Goal: Transaction & Acquisition: Purchase product/service

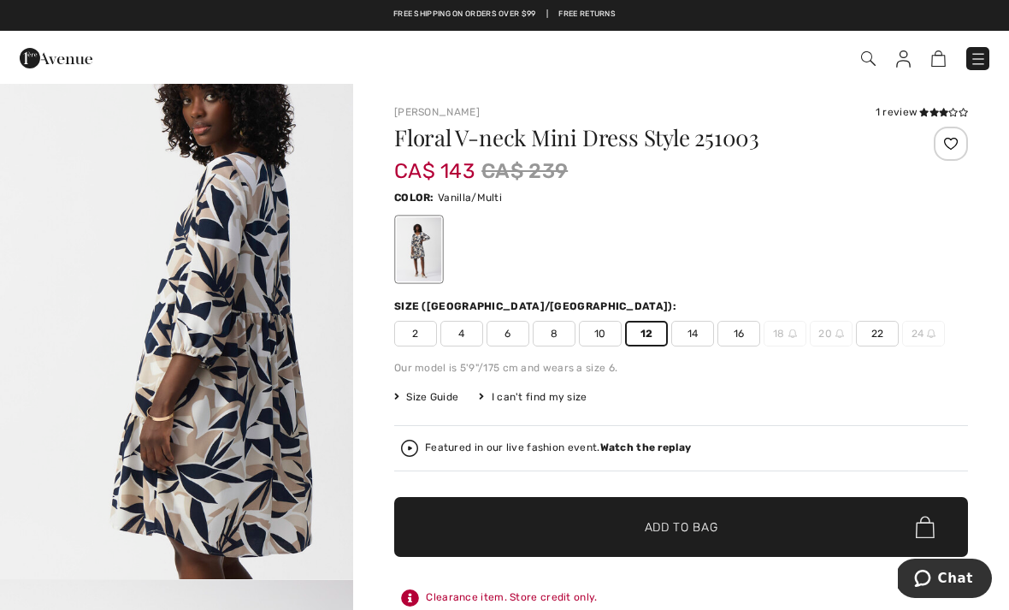
scroll to position [1726, 0]
click at [711, 522] on span "Add to Bag" at bounding box center [682, 527] width 74 height 18
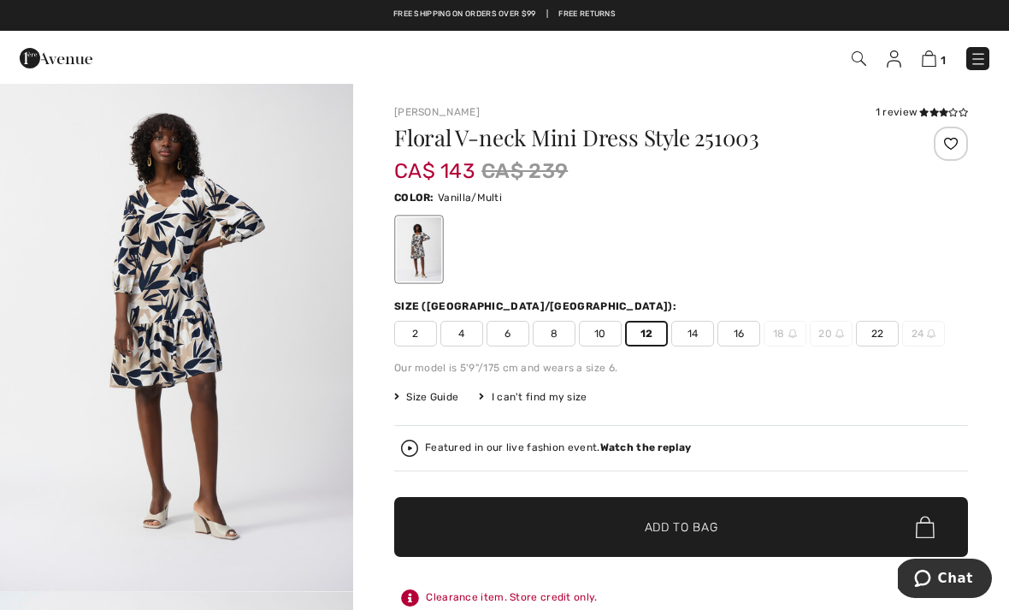
scroll to position [0, 0]
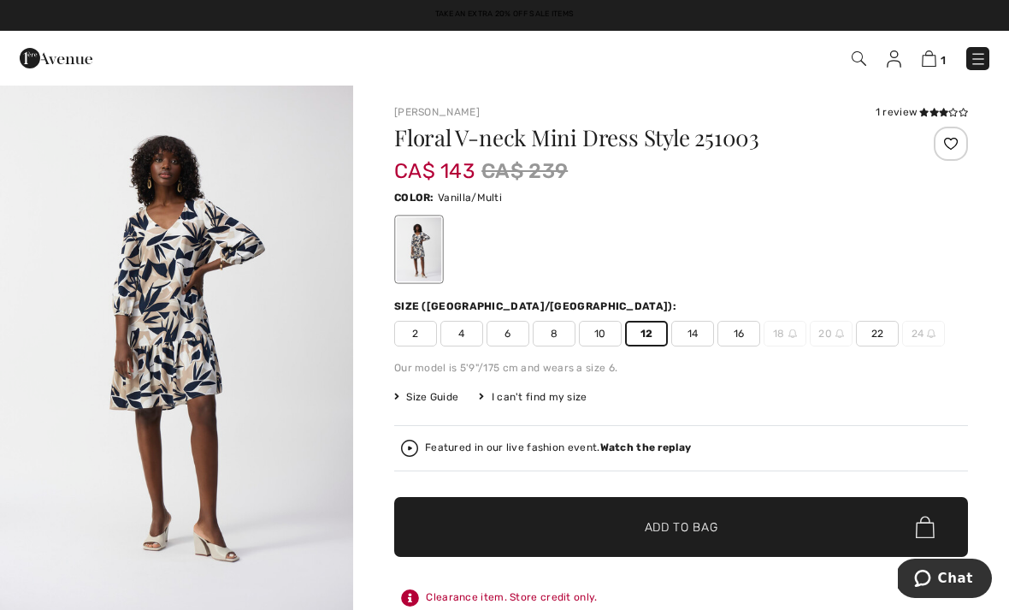
click at [705, 522] on span "Add to Bag" at bounding box center [682, 527] width 74 height 18
click at [931, 65] on img at bounding box center [927, 58] width 15 height 16
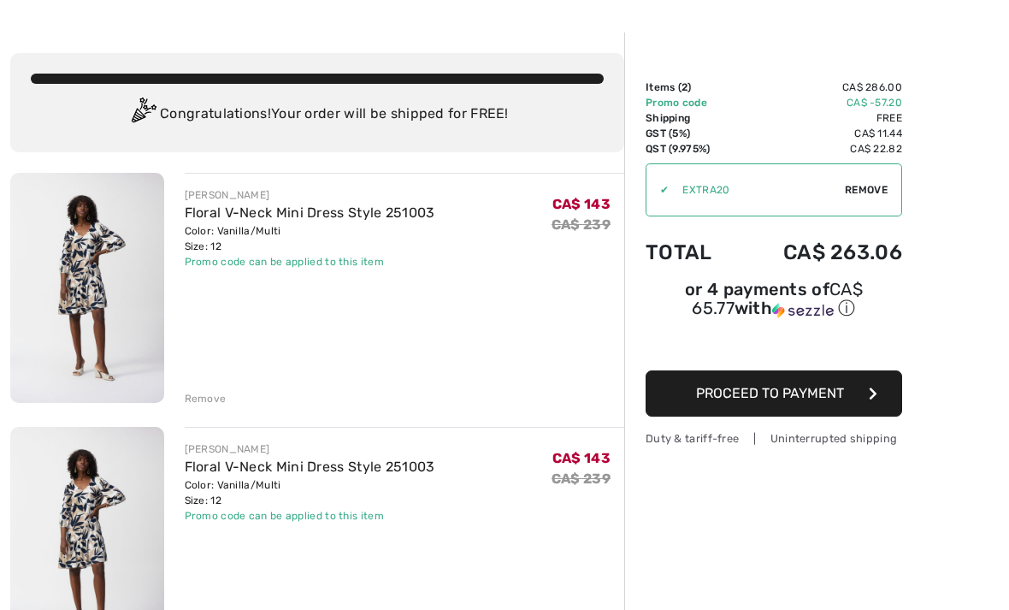
scroll to position [52, 0]
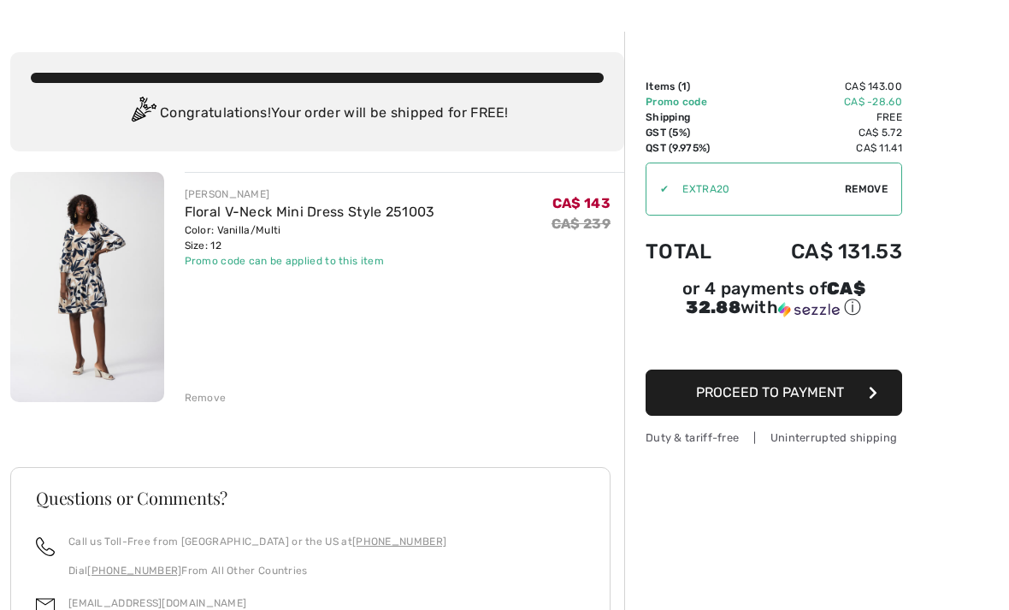
click at [846, 397] on button "Proceed to Payment" at bounding box center [774, 392] width 257 height 46
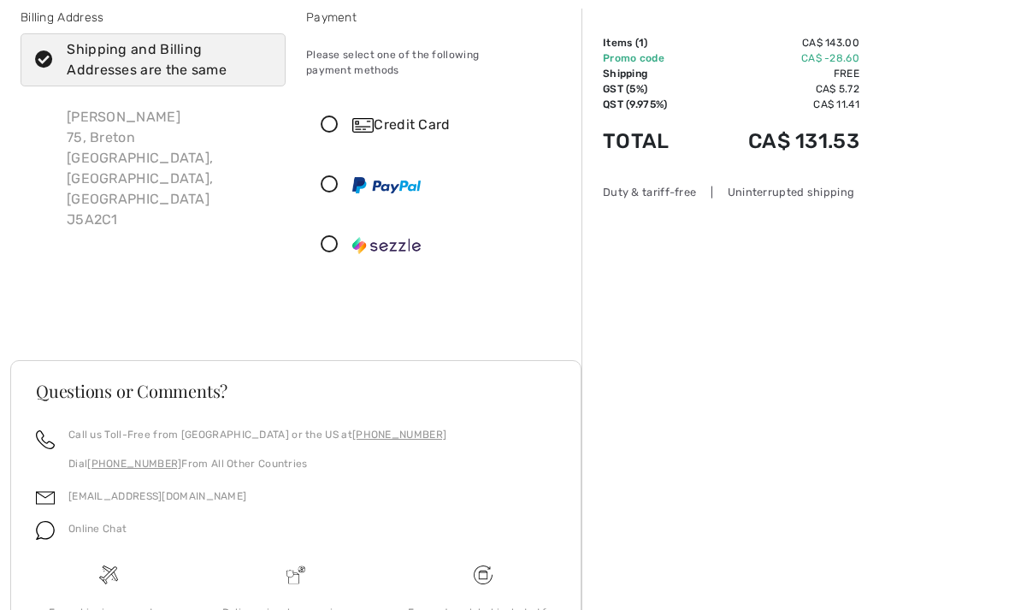
scroll to position [109, 0]
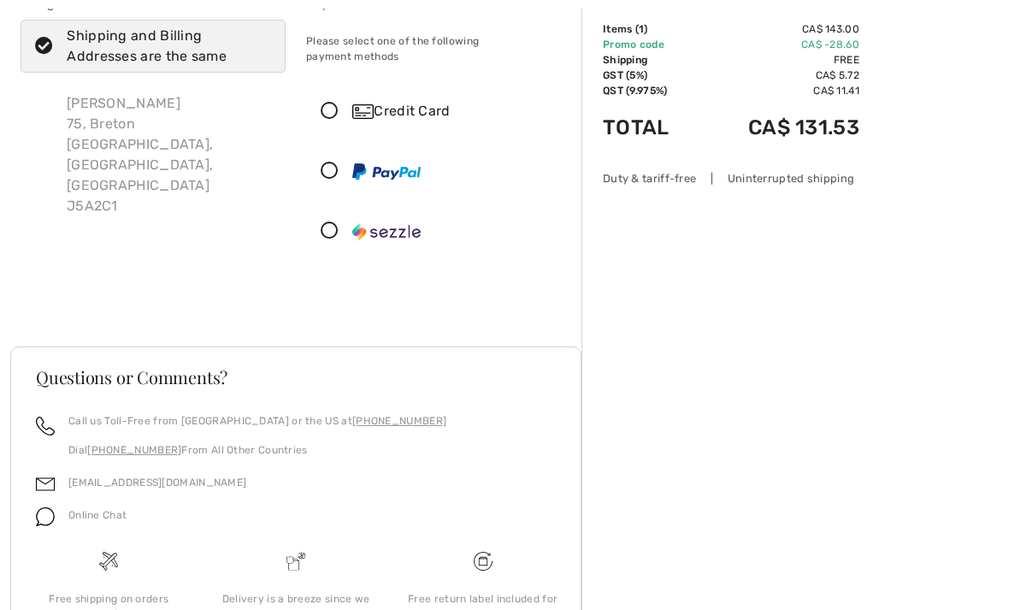
click at [324, 103] on icon at bounding box center [329, 112] width 45 height 18
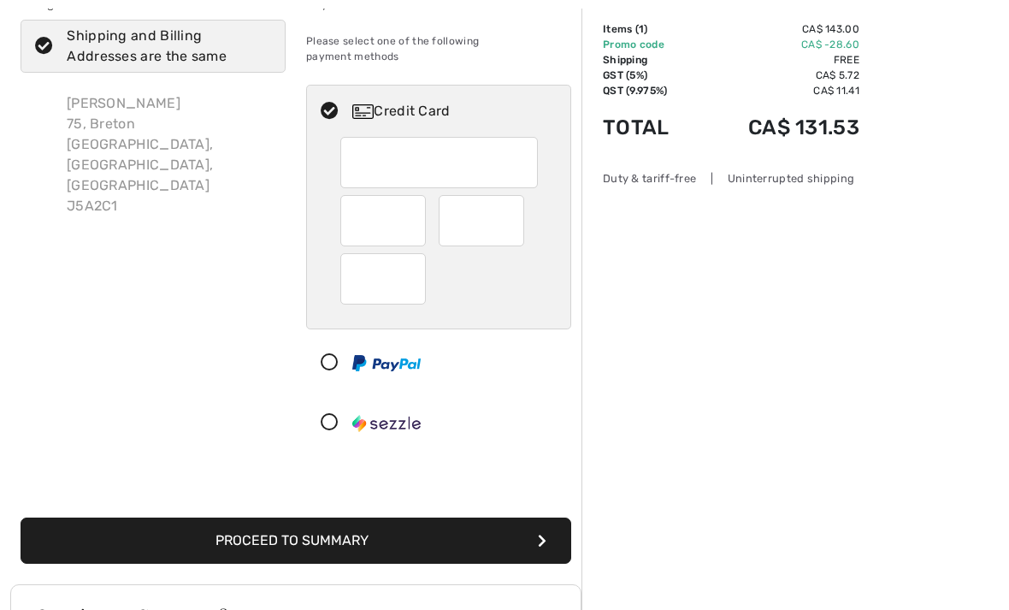
click at [239, 187] on div "Manon Clermont 75, Breton Saint-Constant, QC, CA J5A2C1" at bounding box center [153, 155] width 265 height 150
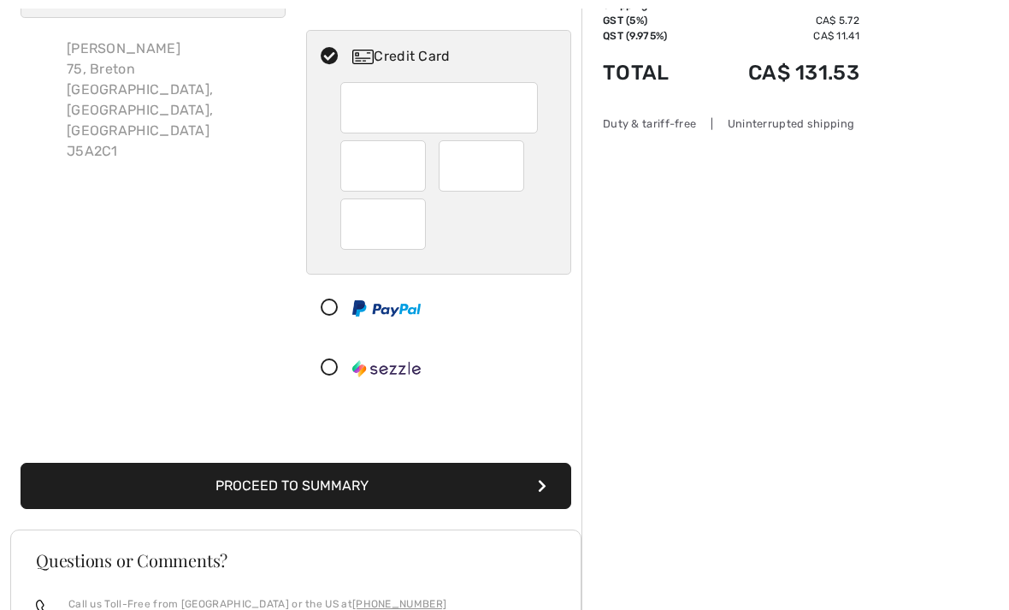
scroll to position [163, 0]
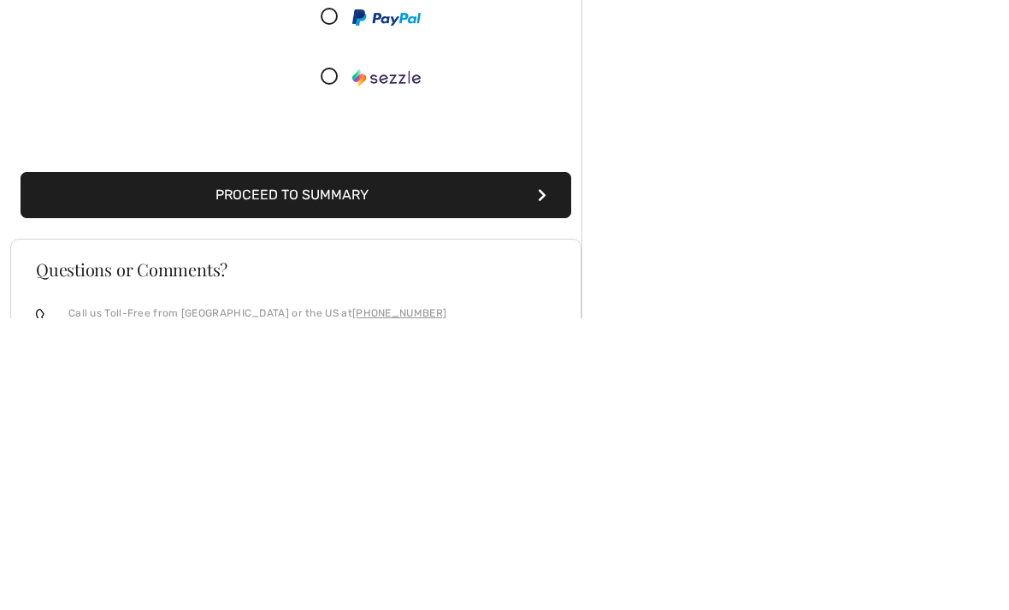
click at [434, 463] on button "Proceed to Summary" at bounding box center [296, 486] width 551 height 46
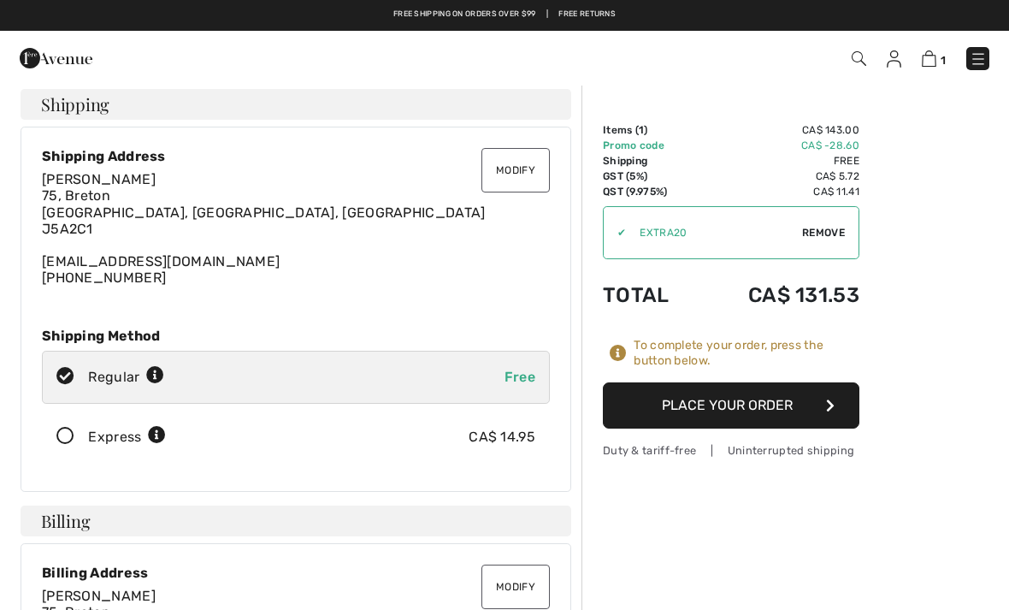
scroll to position [10, 0]
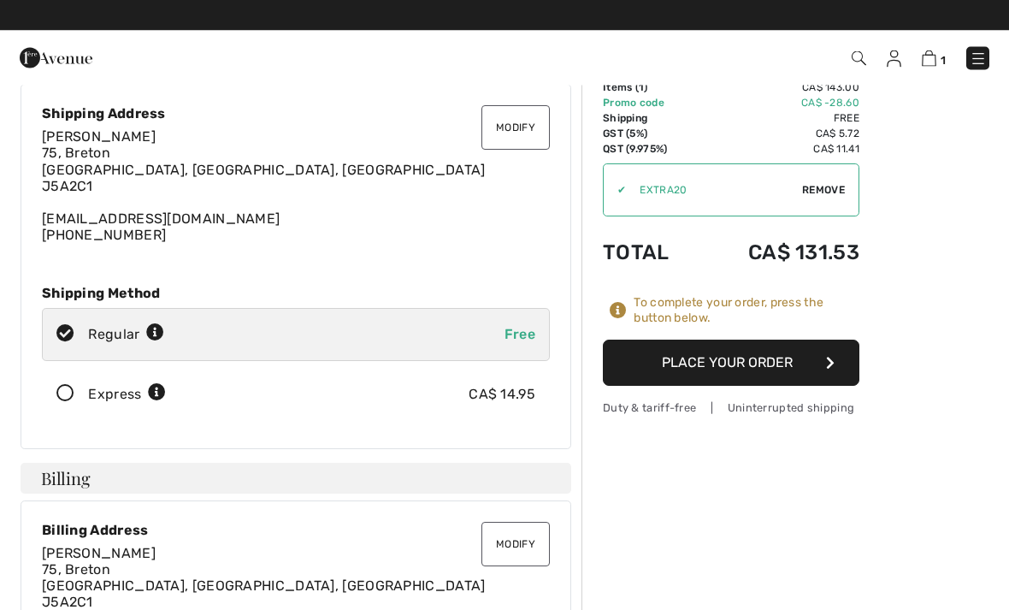
scroll to position [51, 0]
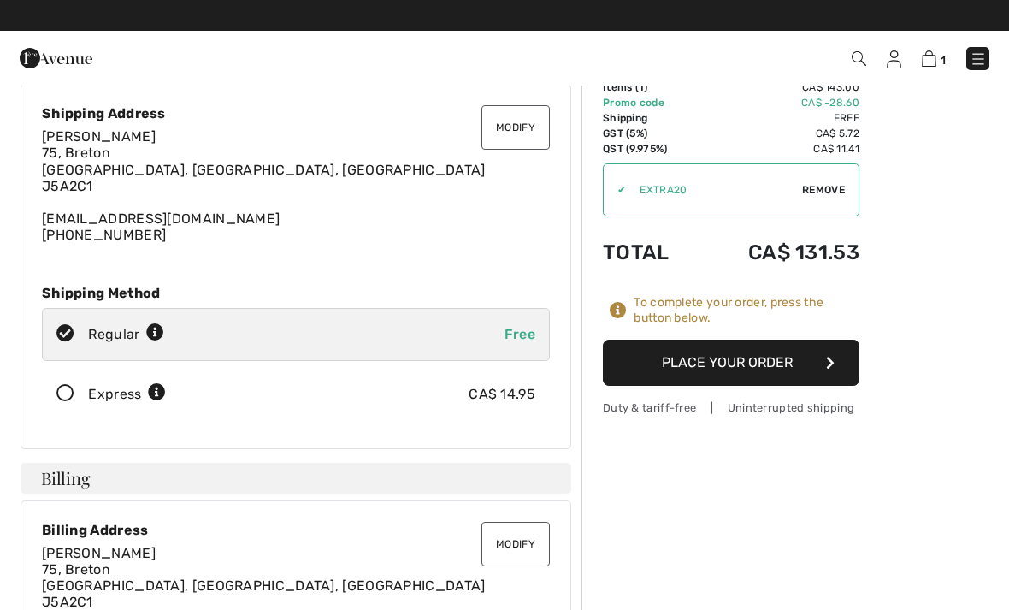
click at [772, 363] on button "Place Your Order" at bounding box center [731, 362] width 257 height 46
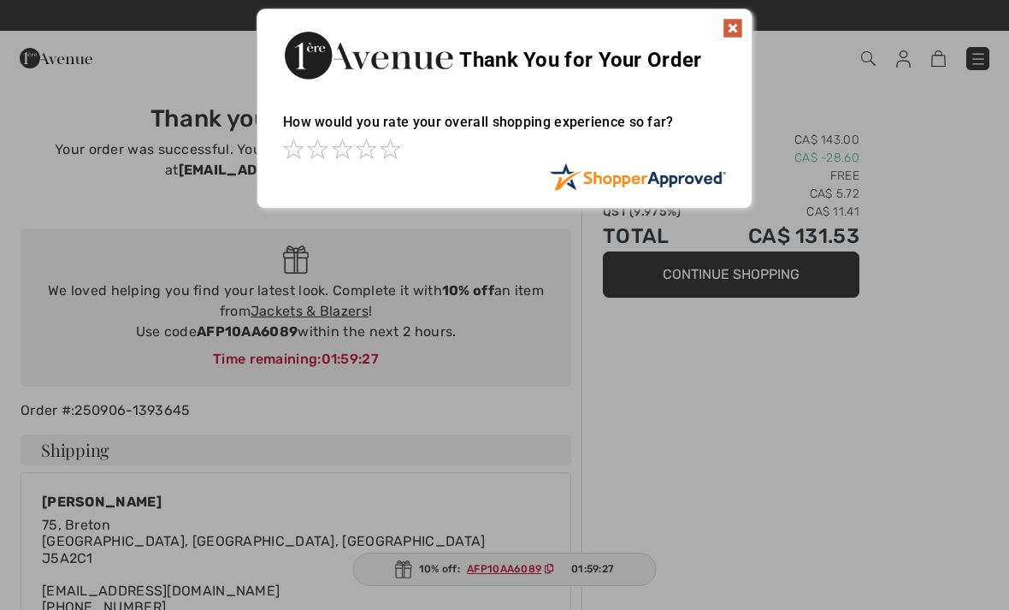
click at [728, 30] on img at bounding box center [732, 28] width 21 height 21
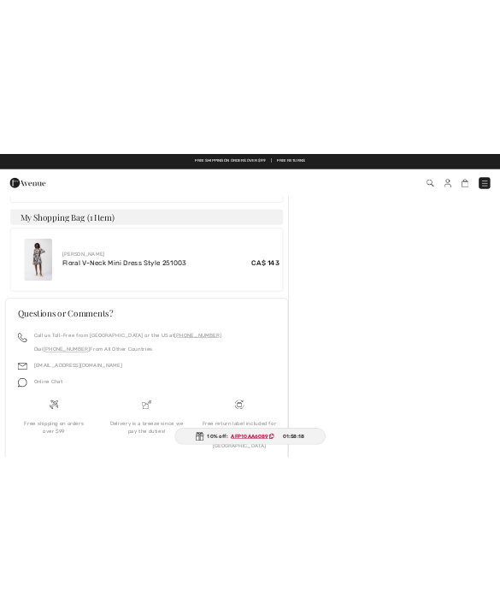
scroll to position [1071, 0]
